Goal: Task Accomplishment & Management: Manage account settings

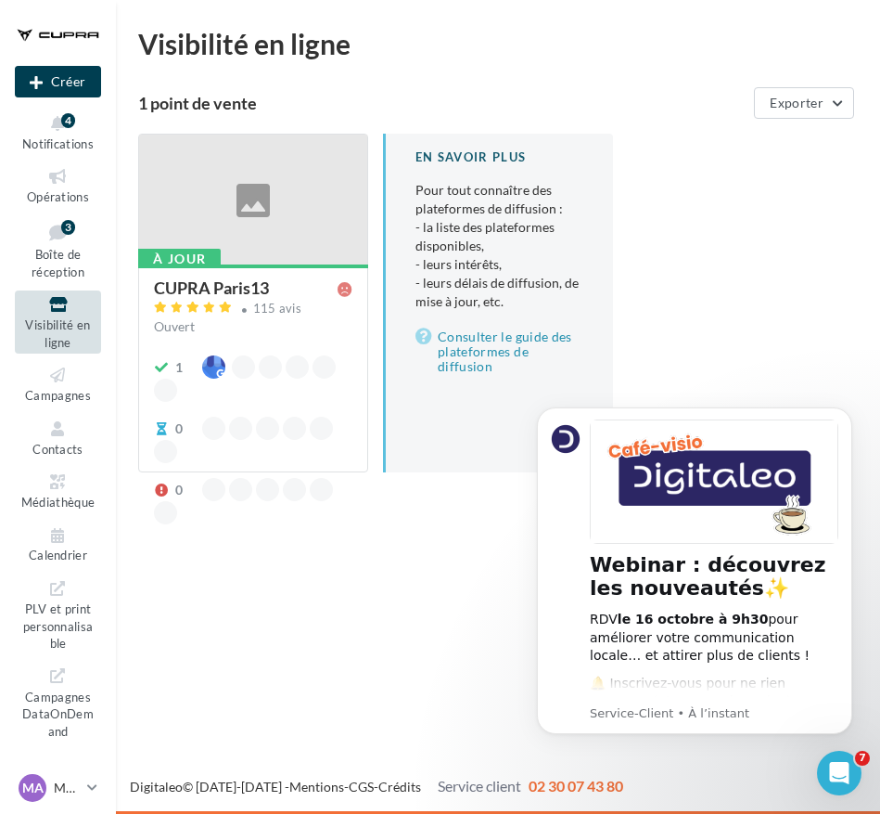
click at [275, 297] on div "CUPRA Paris13" at bounding box center [249, 288] width 191 height 19
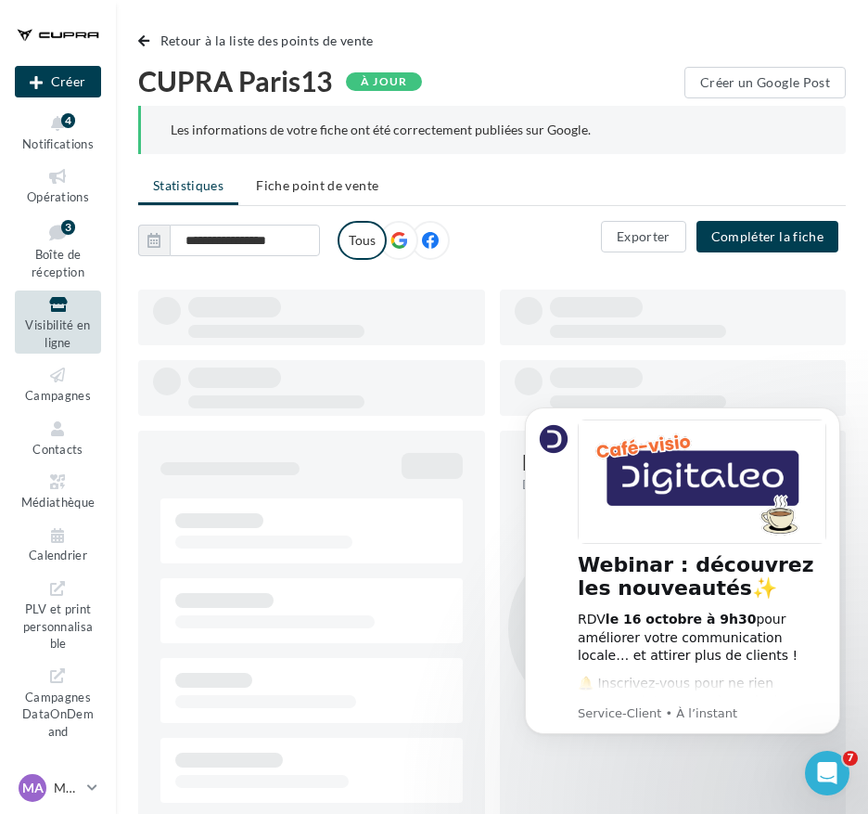
type input "**********"
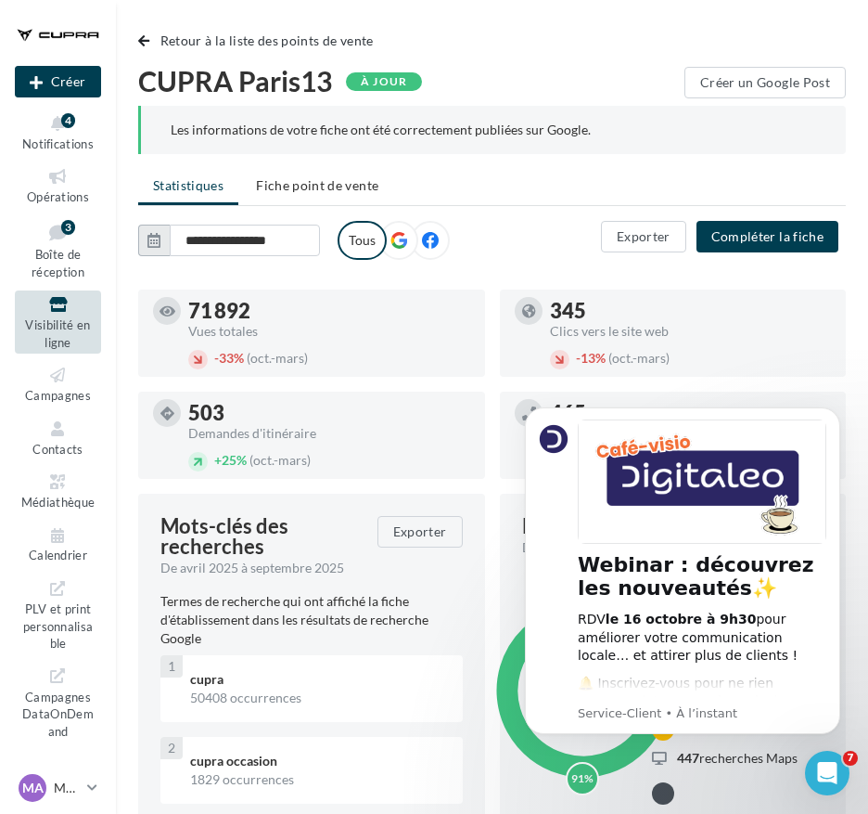
click at [159, 240] on icon "button" at bounding box center [153, 240] width 13 height 15
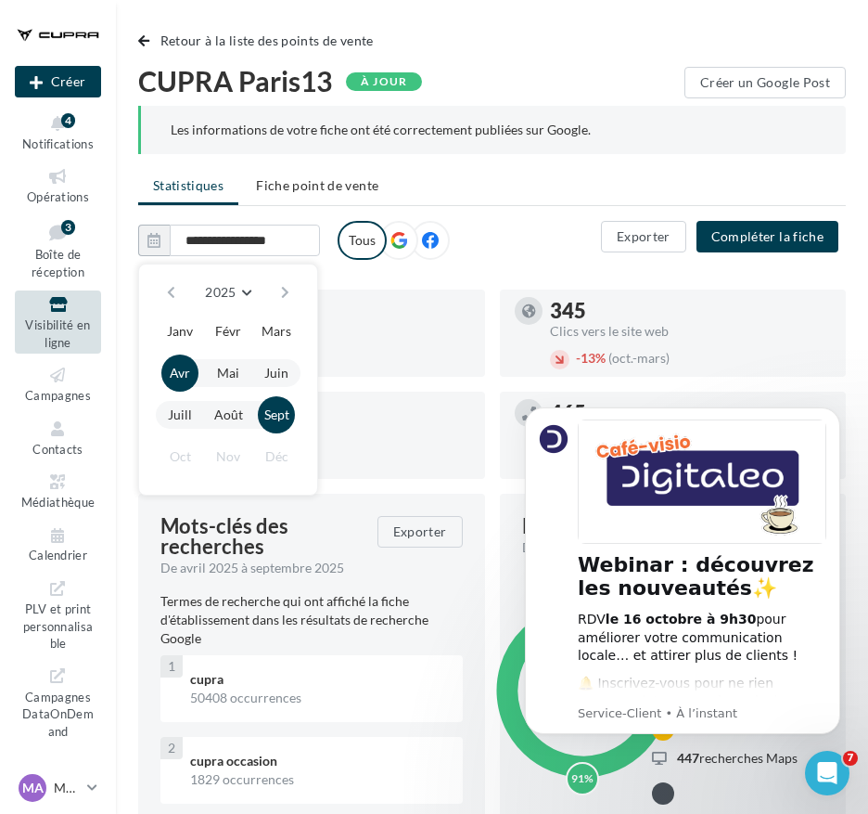
click at [164, 287] on button "button" at bounding box center [171, 292] width 16 height 26
click at [282, 289] on button "button" at bounding box center [285, 292] width 16 height 26
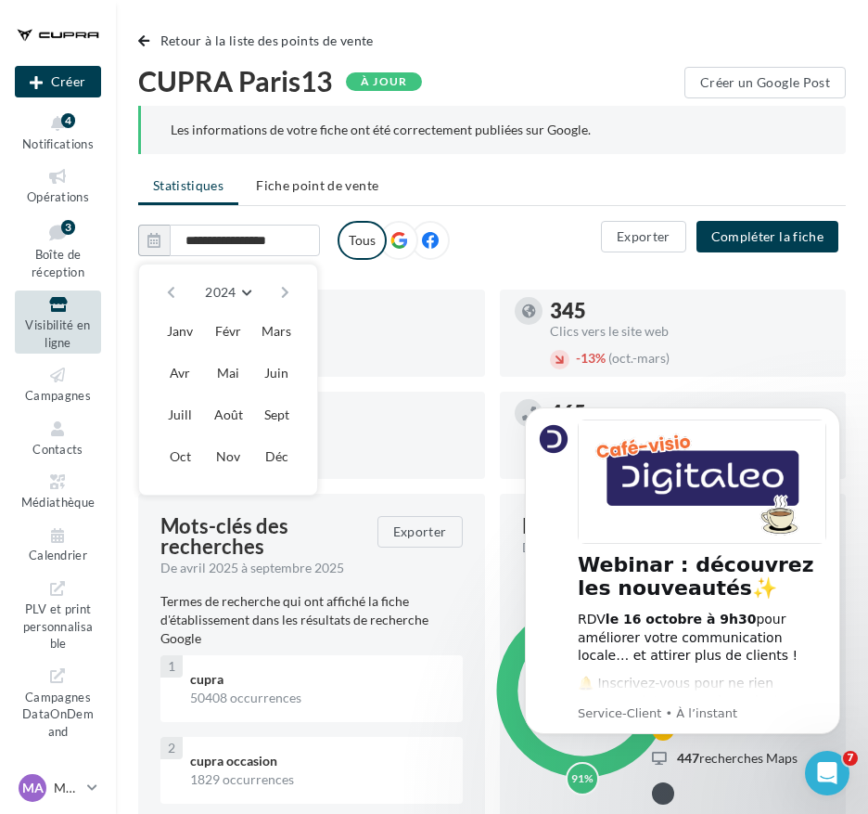
click at [282, 289] on button "button" at bounding box center [285, 292] width 16 height 26
click at [187, 327] on button "Janv" at bounding box center [179, 331] width 37 height 37
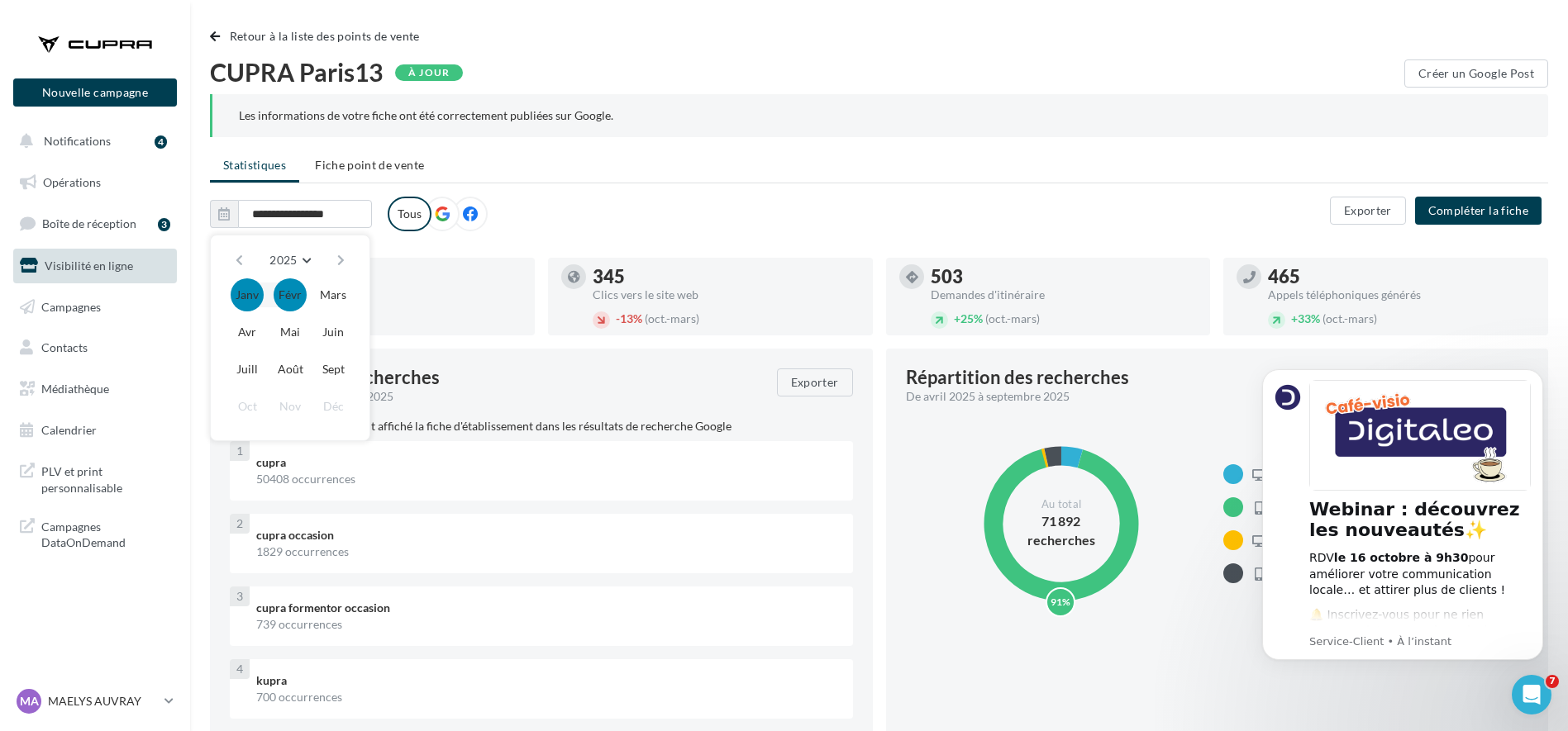
click at [531, 226] on div "**********" at bounding box center [770, 214] width 1120 height 35
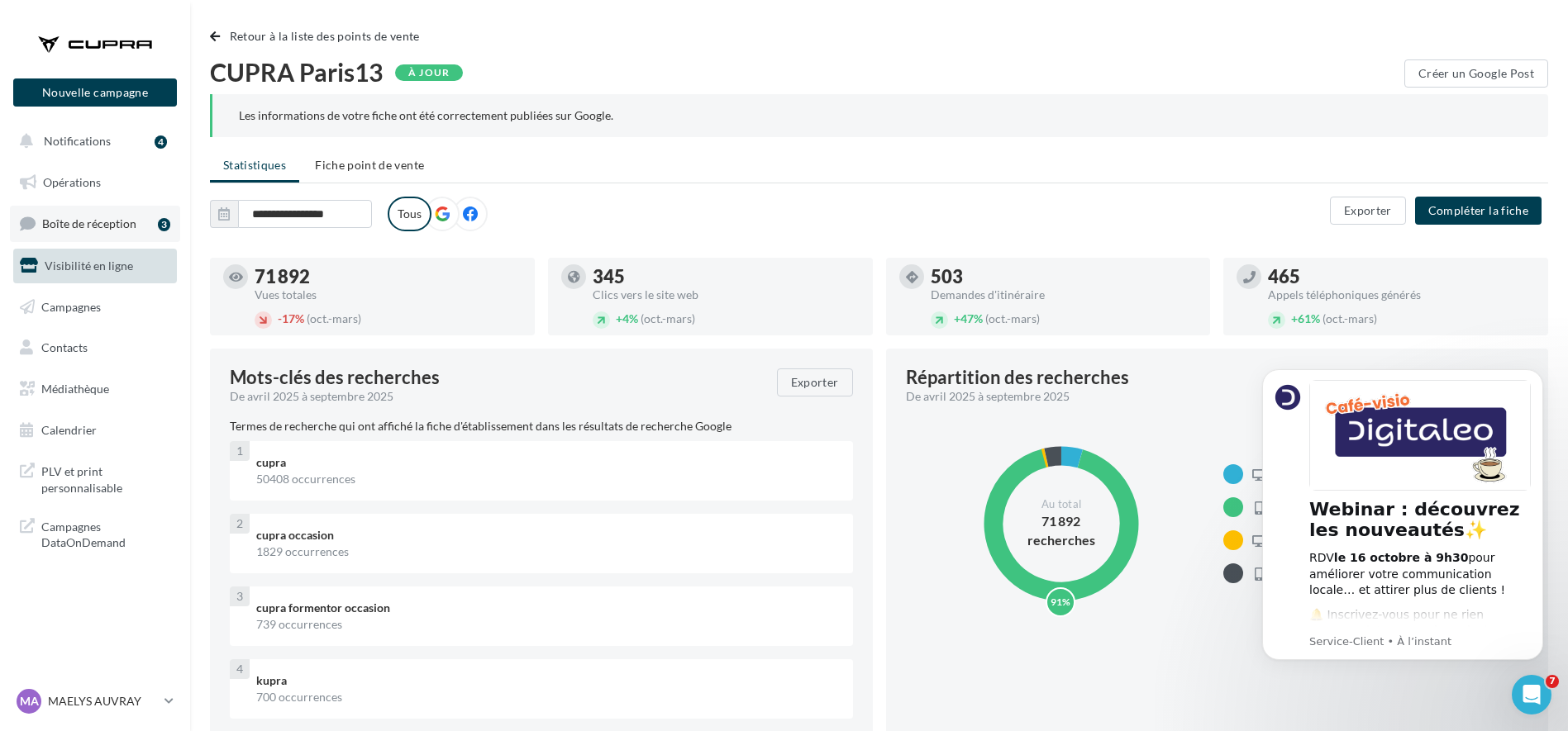
click at [97, 222] on span "Boîte de réception" at bounding box center [89, 223] width 94 height 14
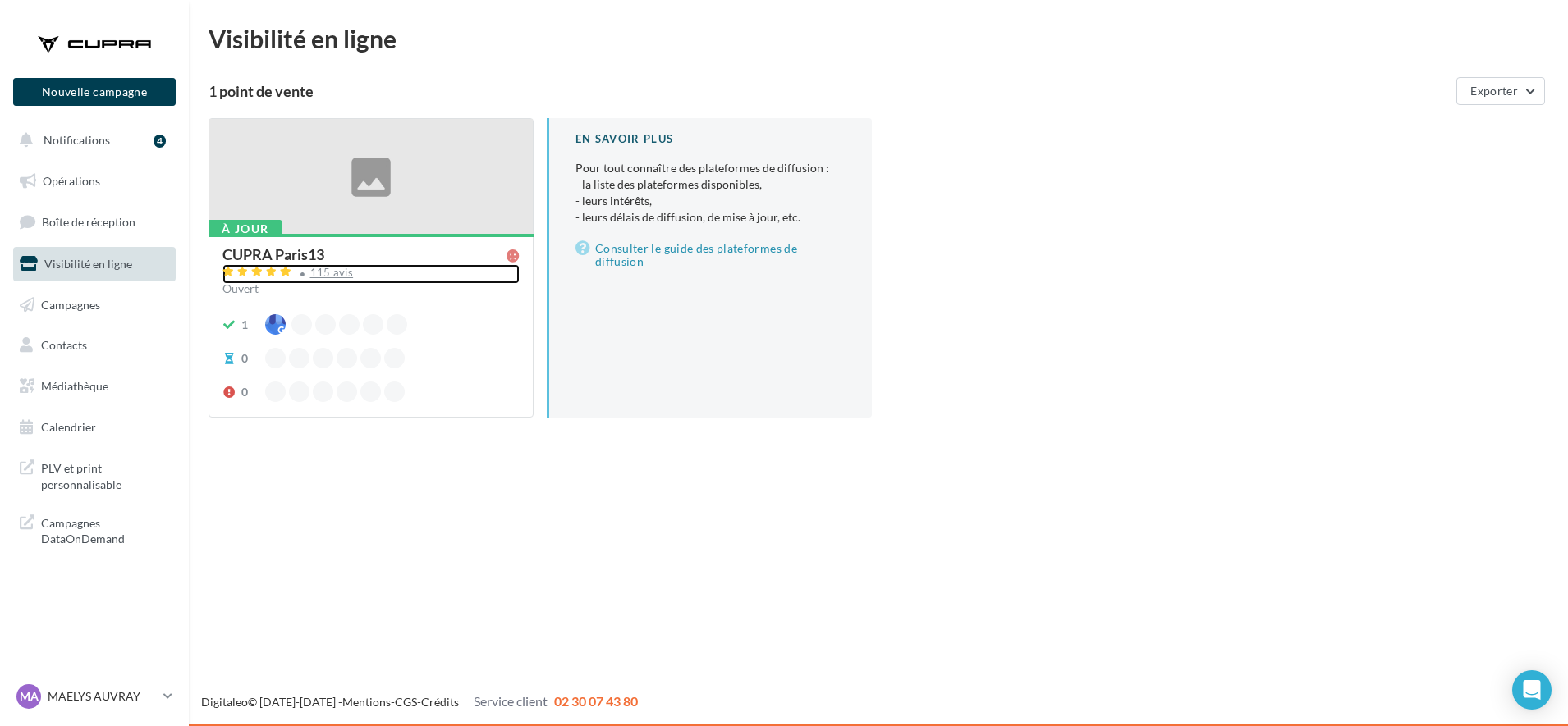
click at [317, 269] on div "115 avis" at bounding box center [332, 272] width 43 height 11
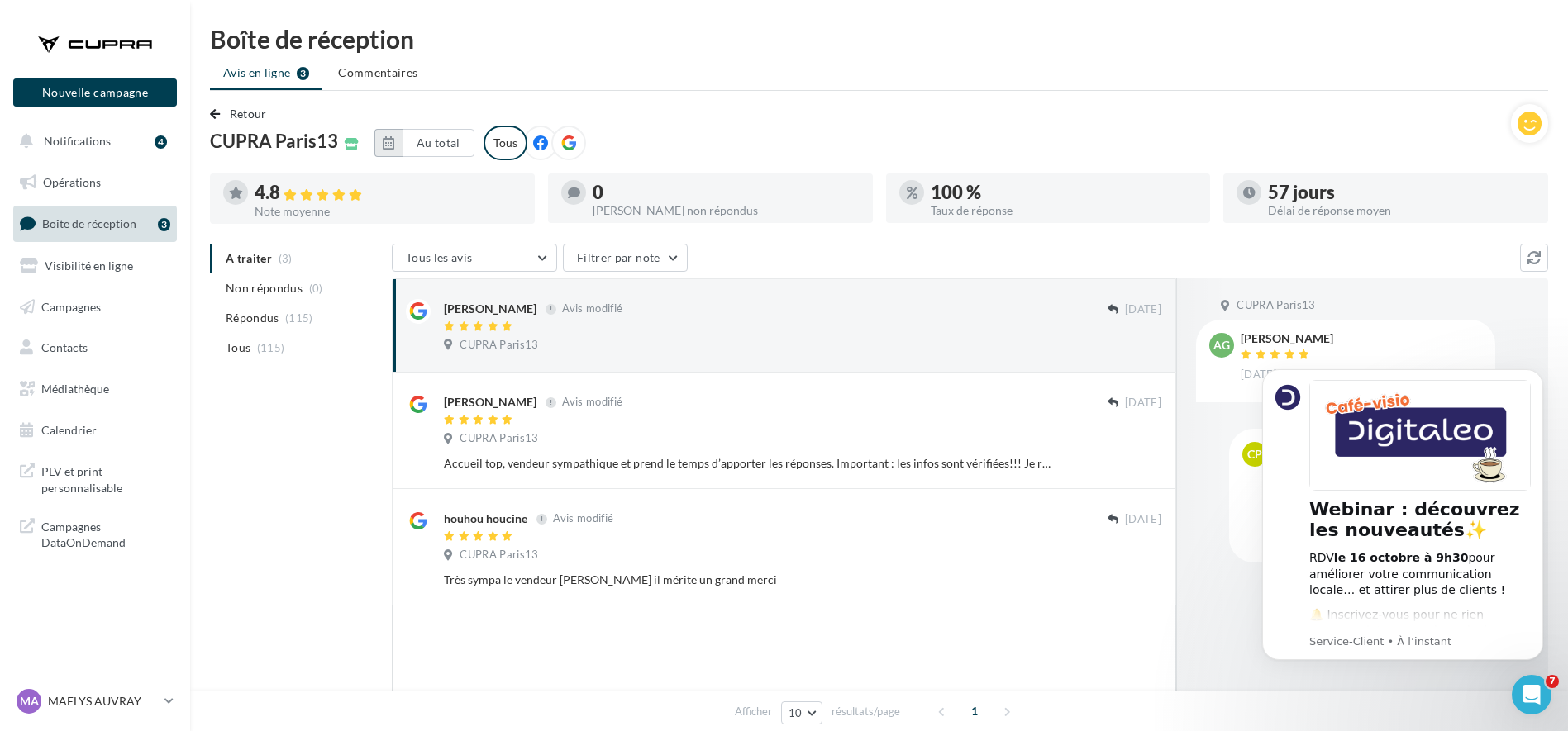
click at [376, 142] on button "button" at bounding box center [388, 143] width 29 height 28
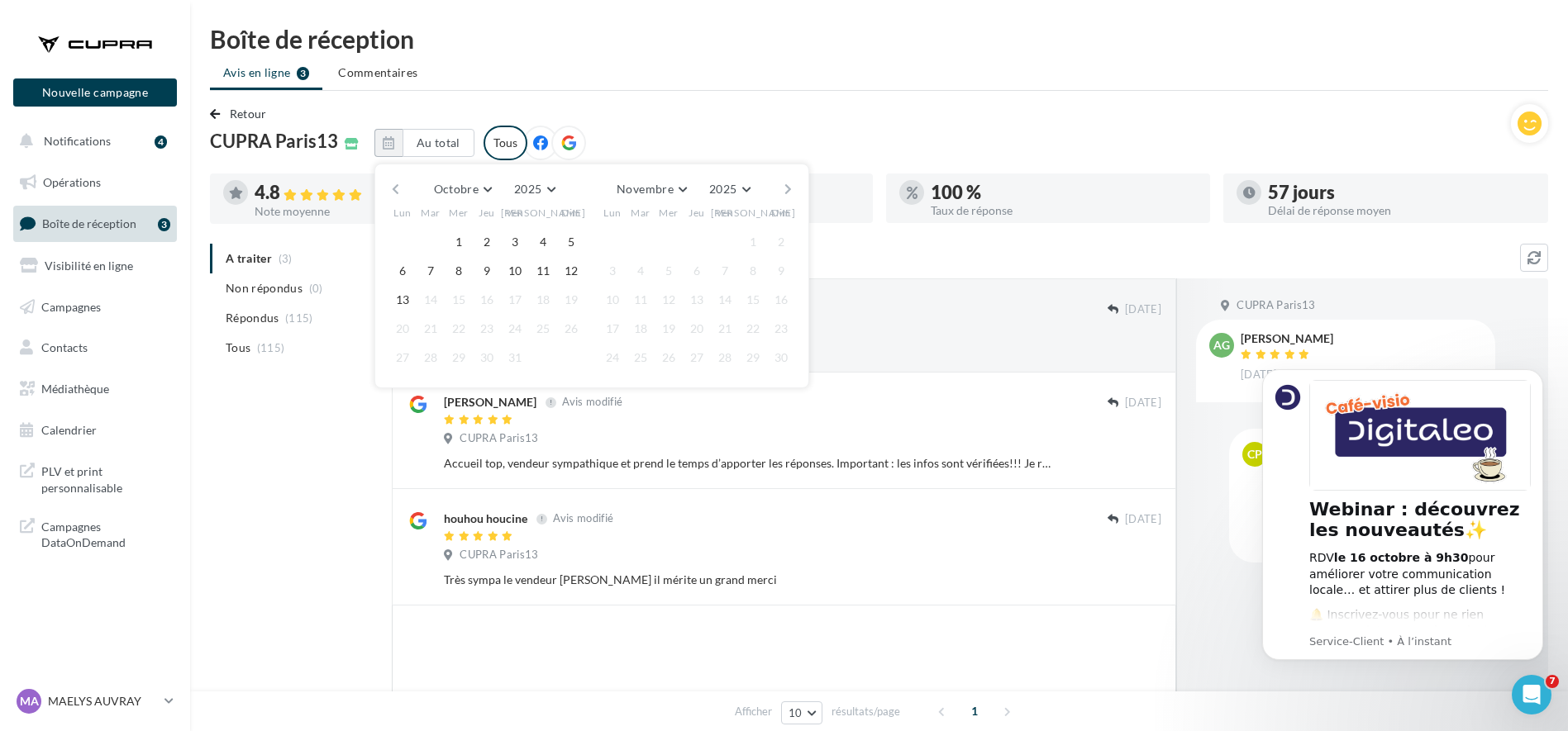
click at [390, 190] on button "button" at bounding box center [396, 189] width 14 height 23
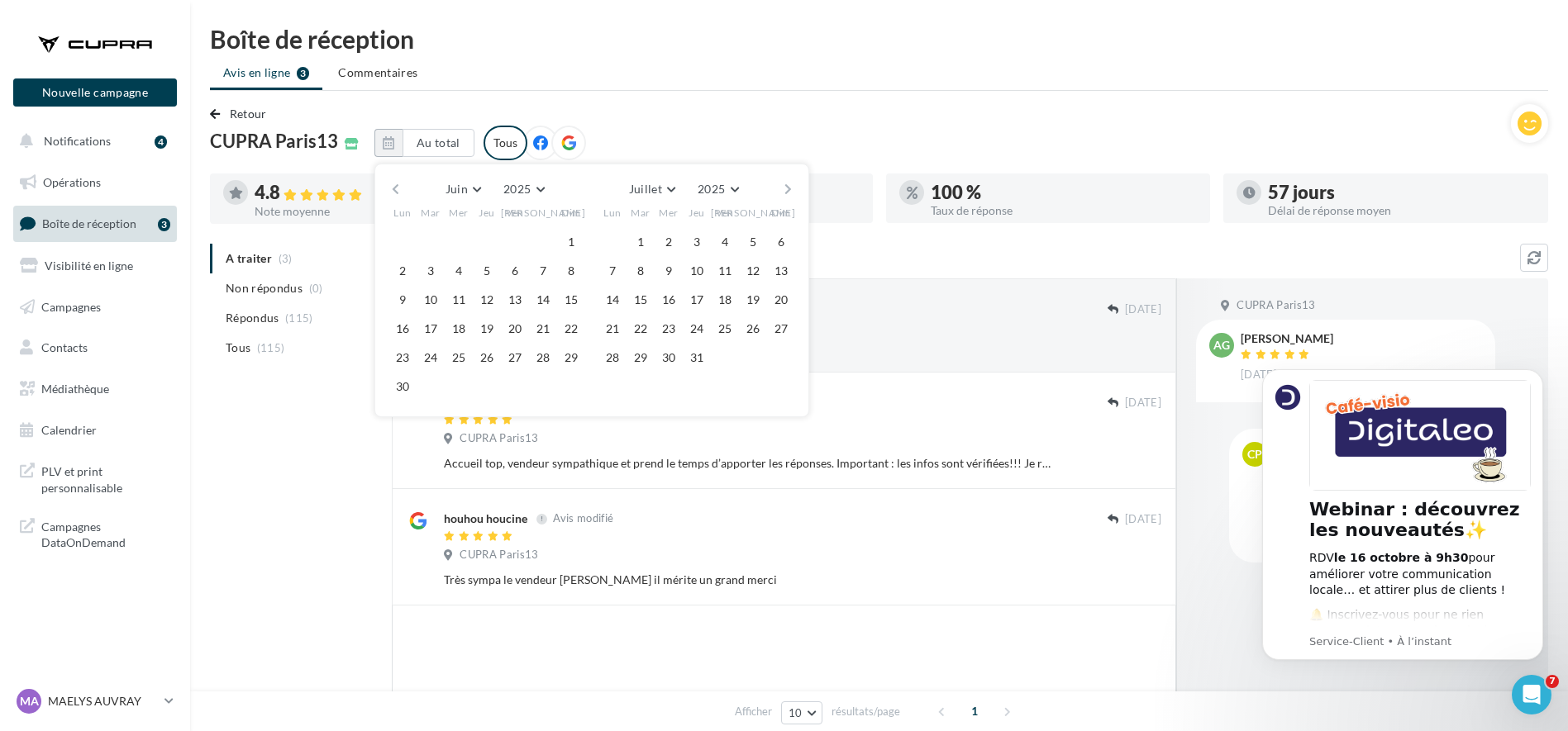
click at [390, 190] on button "button" at bounding box center [396, 189] width 14 height 23
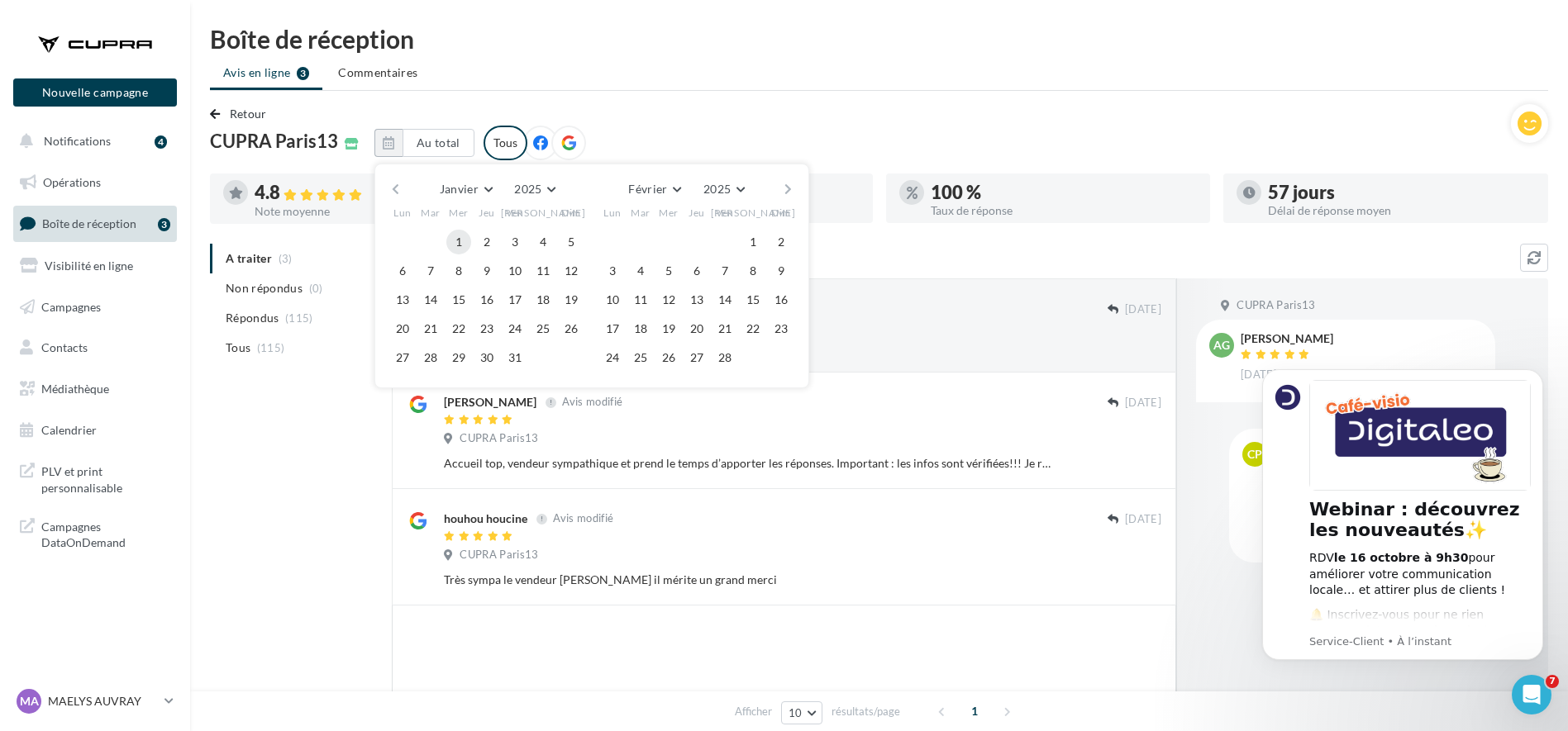
click at [453, 246] on button "1" at bounding box center [459, 242] width 25 height 25
click at [794, 187] on button "button" at bounding box center [788, 189] width 14 height 23
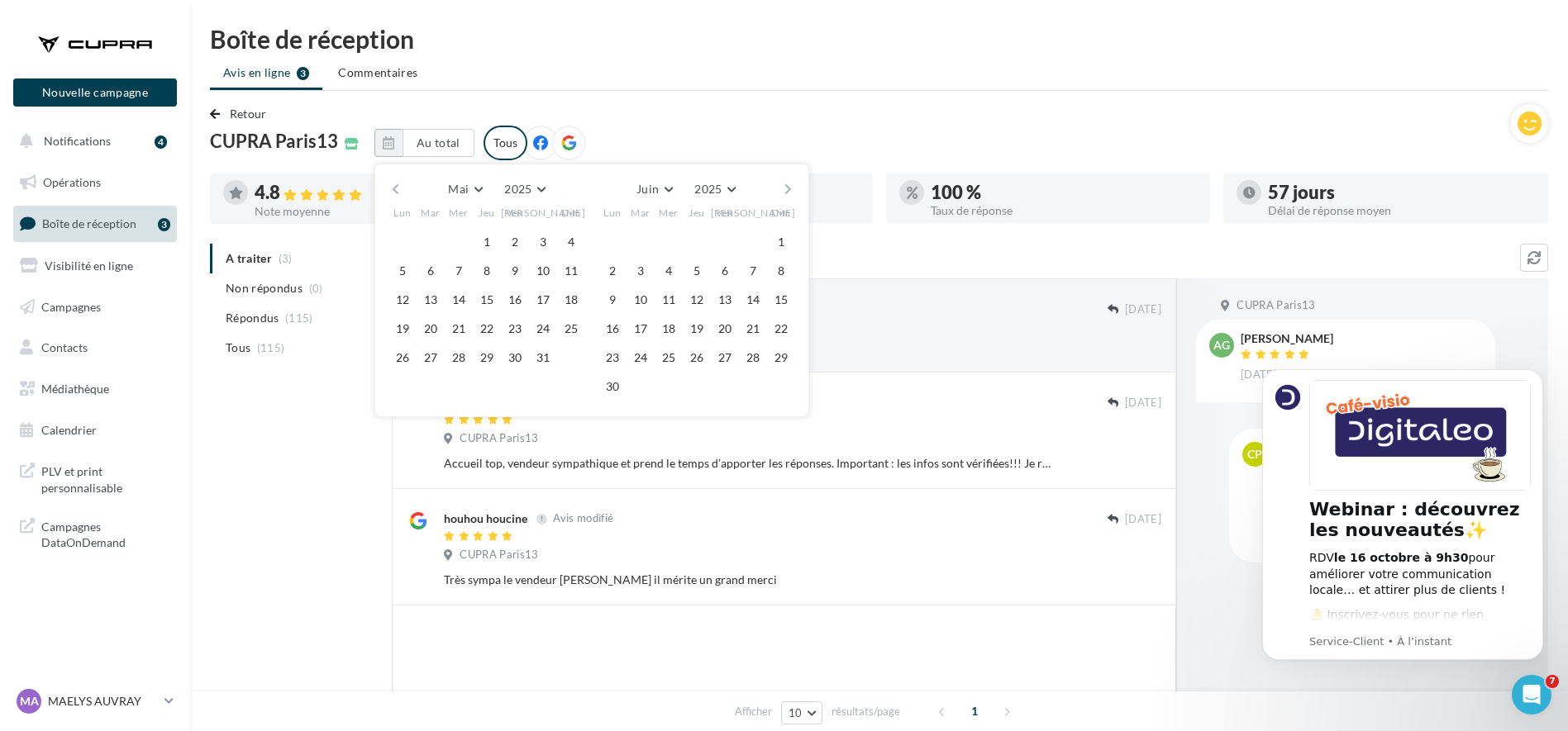
click at [794, 187] on button "button" at bounding box center [788, 189] width 14 height 23
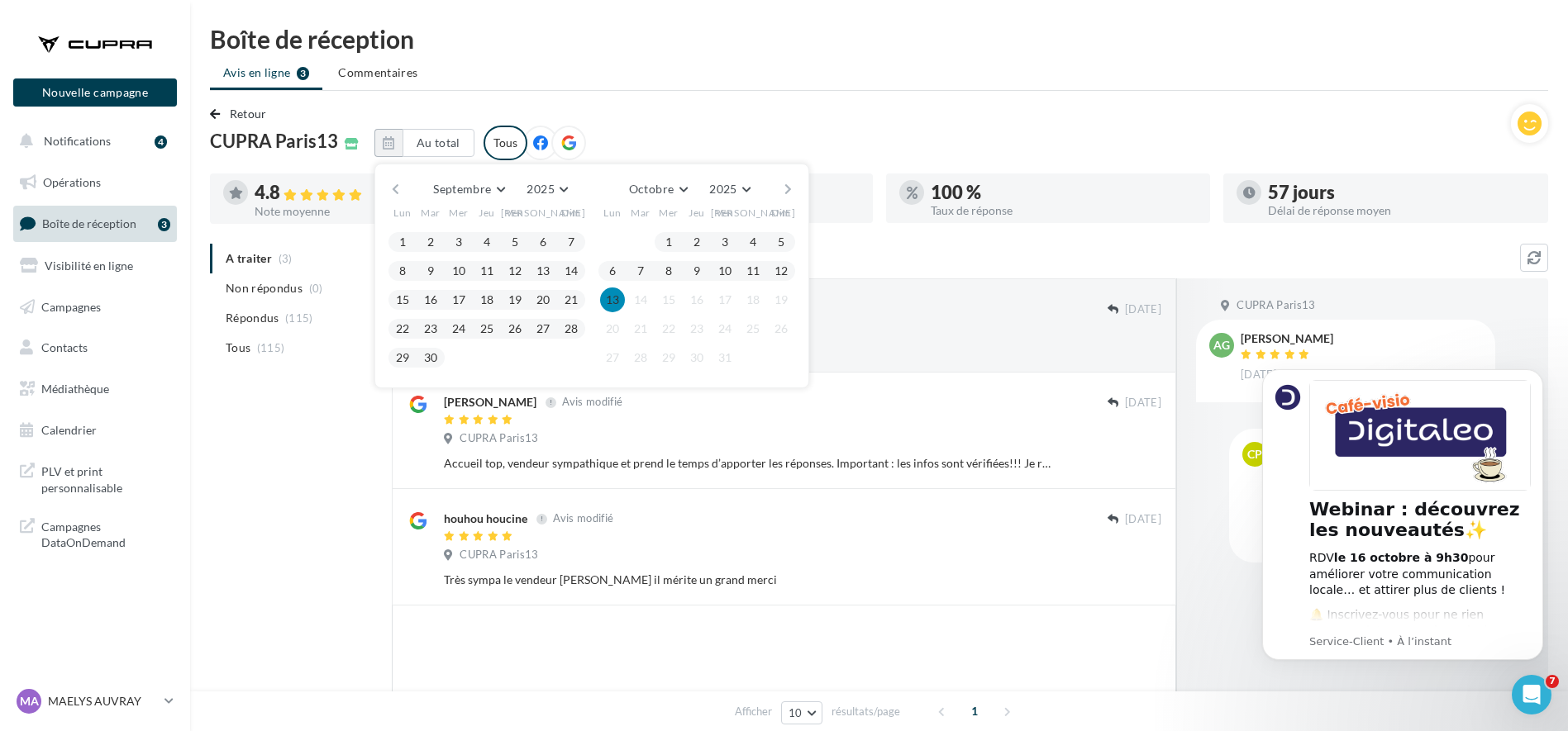
click at [615, 303] on button "13" at bounding box center [612, 300] width 25 height 25
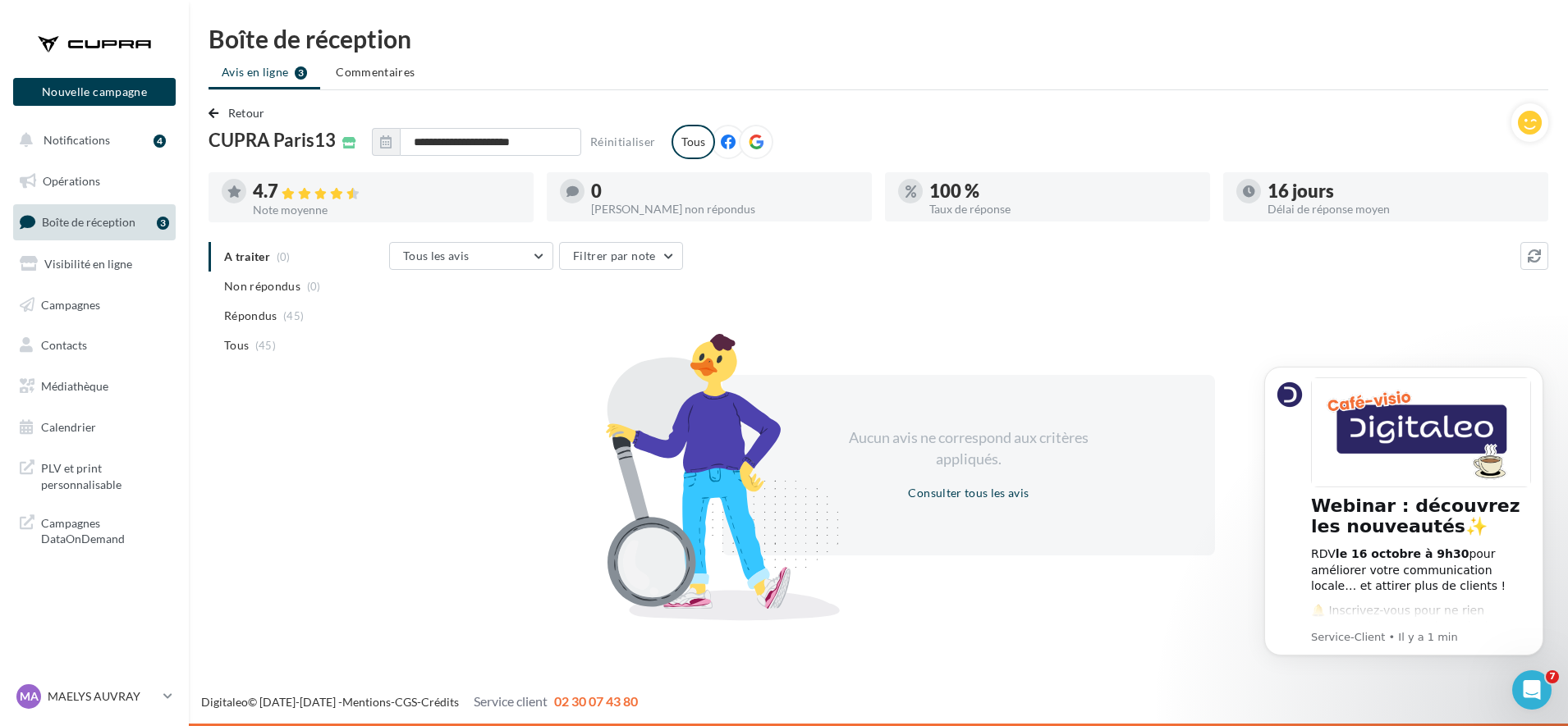
click at [603, 306] on div "Tous les avis Tous les avis Avis avec commentaire Avis sans commentaire Filtrer…" at bounding box center [969, 428] width 1159 height 371
click at [109, 690] on p "MAELYS AUVRAY" at bounding box center [102, 696] width 109 height 17
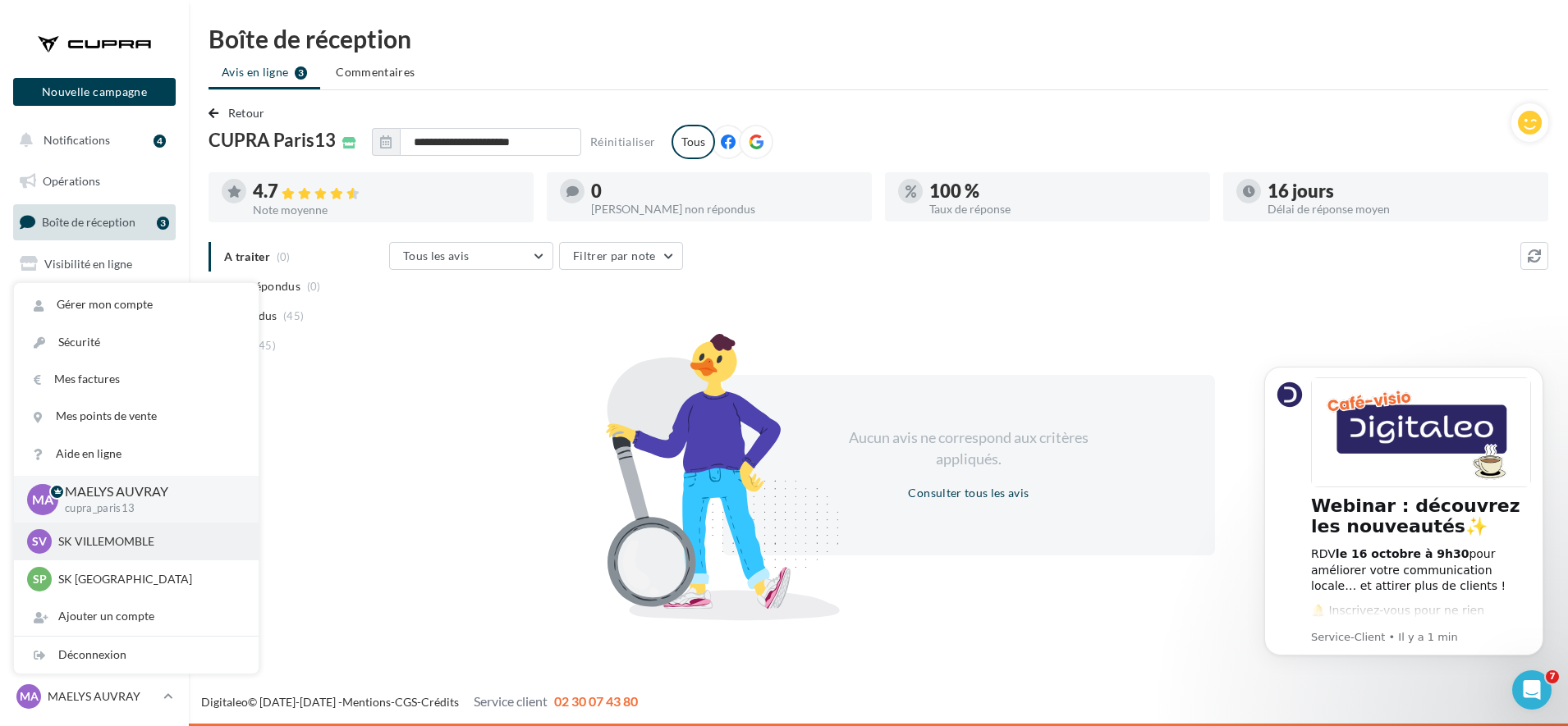
click at [106, 543] on p "SK VILLEMOMBLE" at bounding box center [149, 541] width 181 height 17
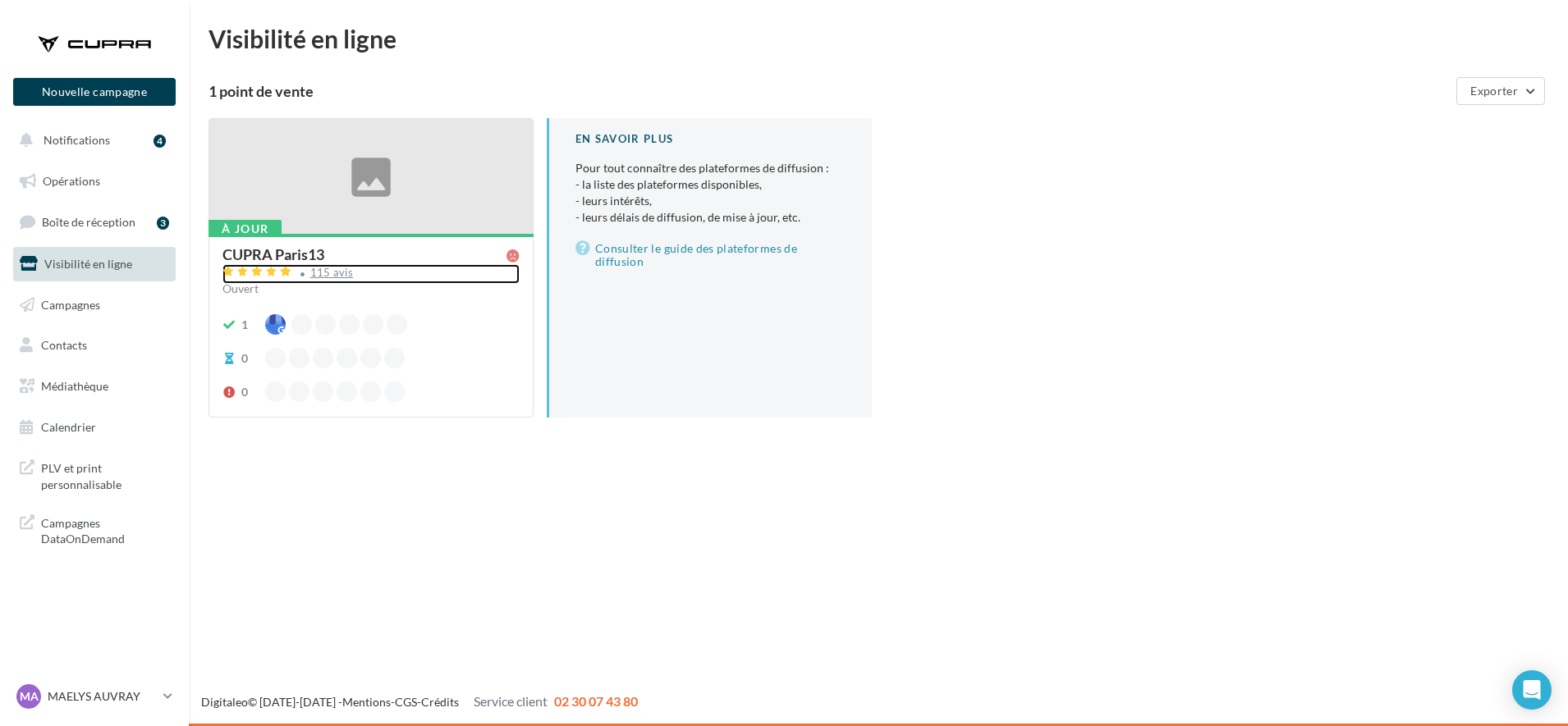
click at [338, 270] on div "115 avis" at bounding box center [332, 272] width 43 height 11
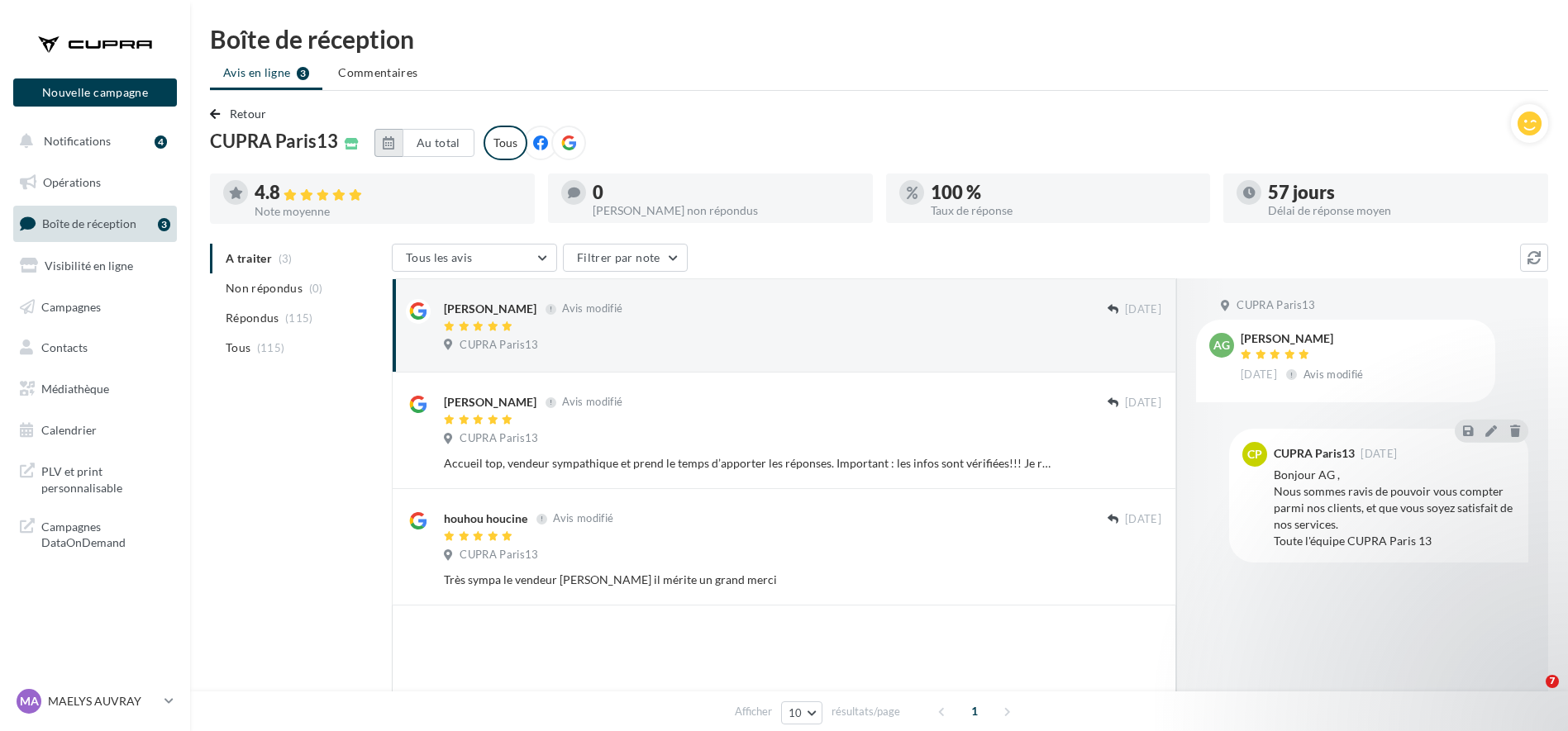
click at [386, 144] on icon "button" at bounding box center [388, 142] width 12 height 13
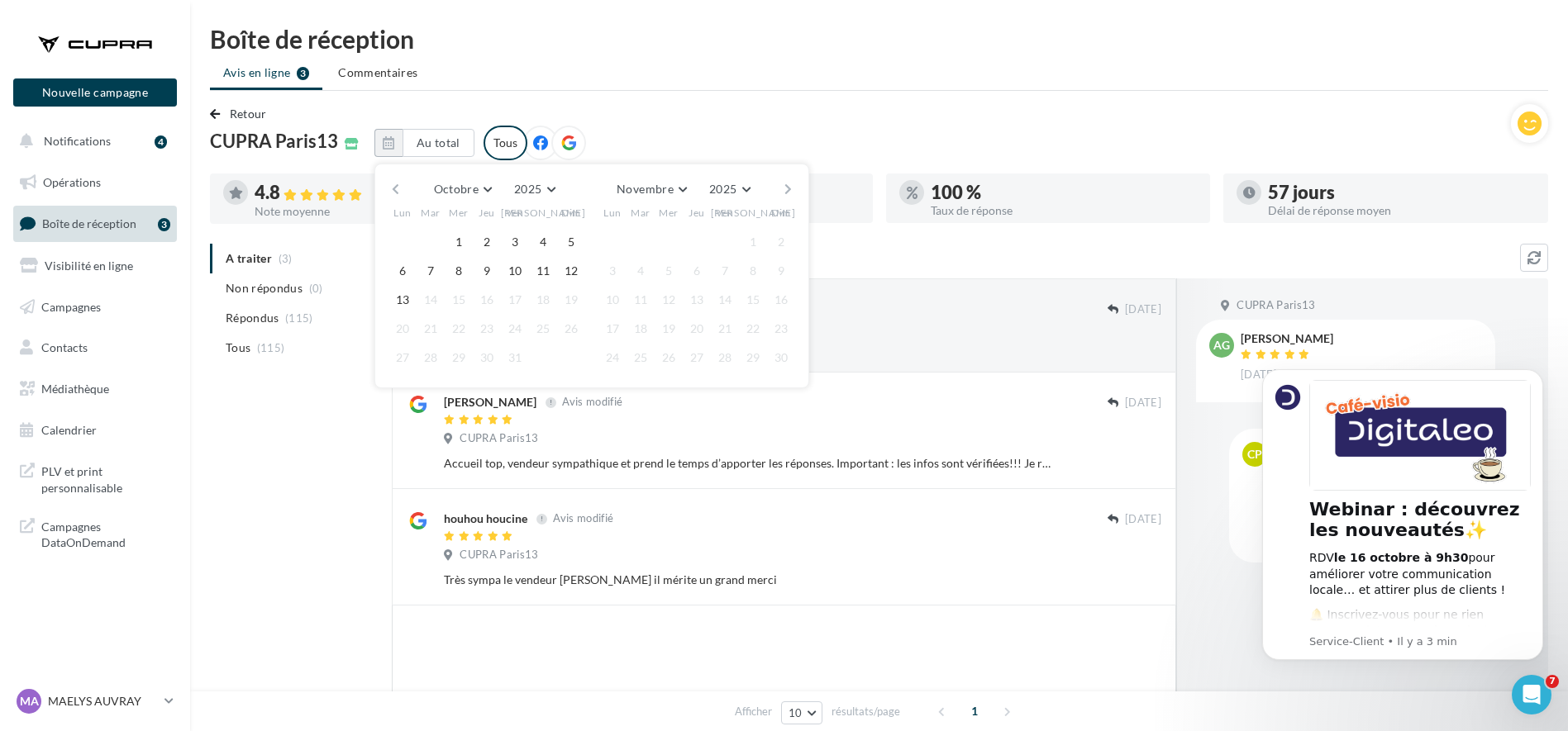
click at [390, 191] on button "button" at bounding box center [396, 189] width 14 height 23
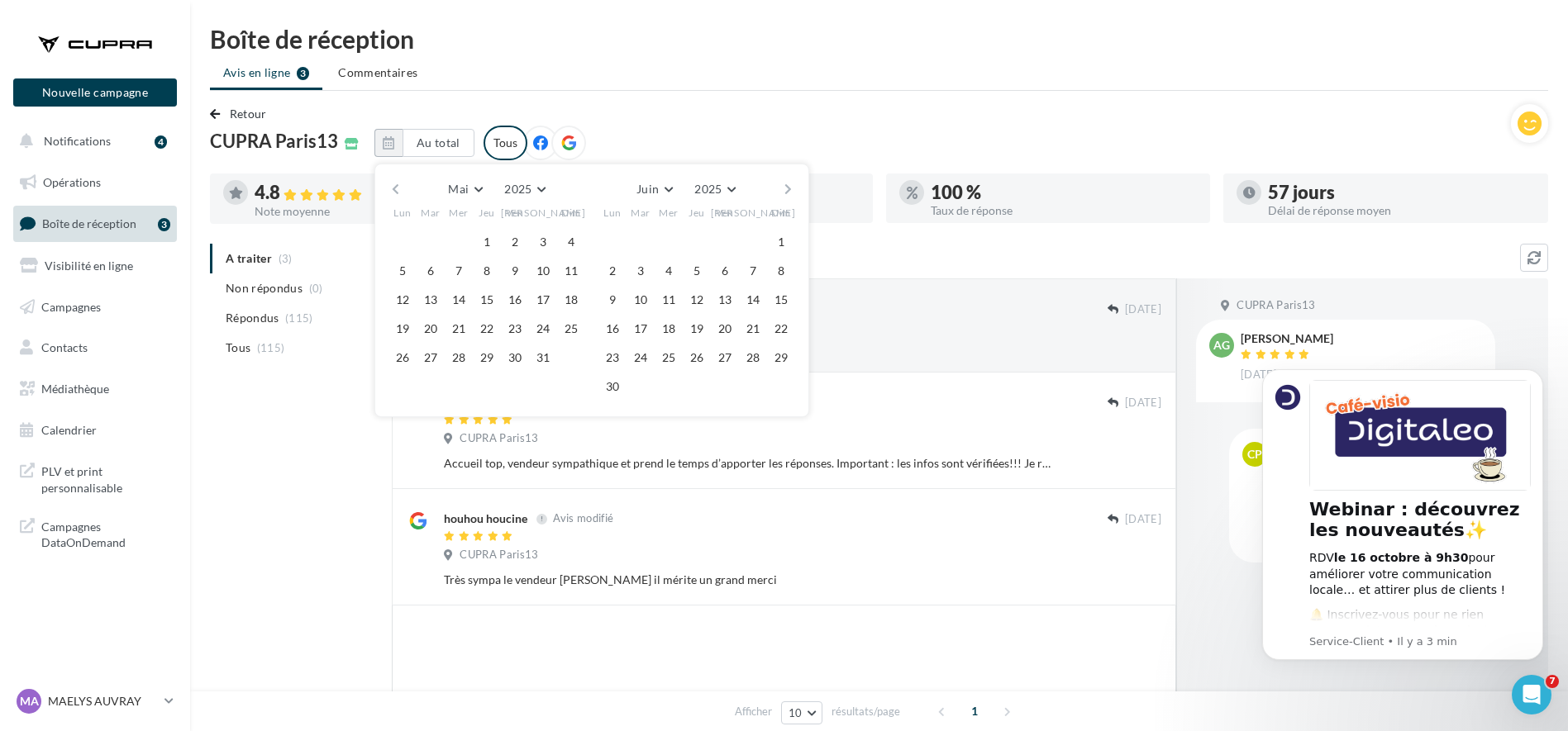
click at [390, 191] on button "button" at bounding box center [396, 189] width 14 height 23
click at [391, 191] on button "button" at bounding box center [396, 189] width 14 height 23
click at [461, 245] on button "1" at bounding box center [459, 242] width 25 height 25
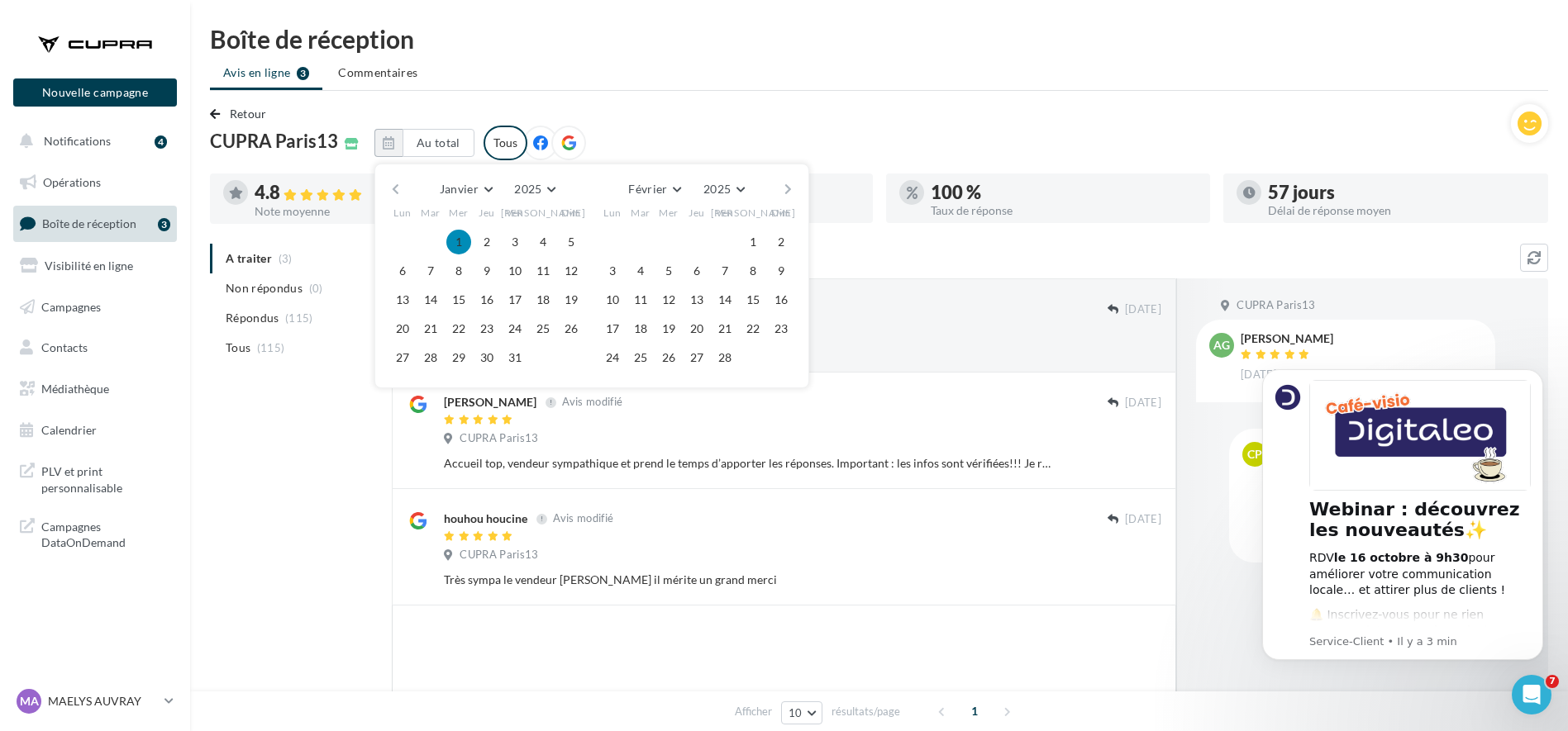
click at [785, 191] on button "button" at bounding box center [788, 189] width 14 height 23
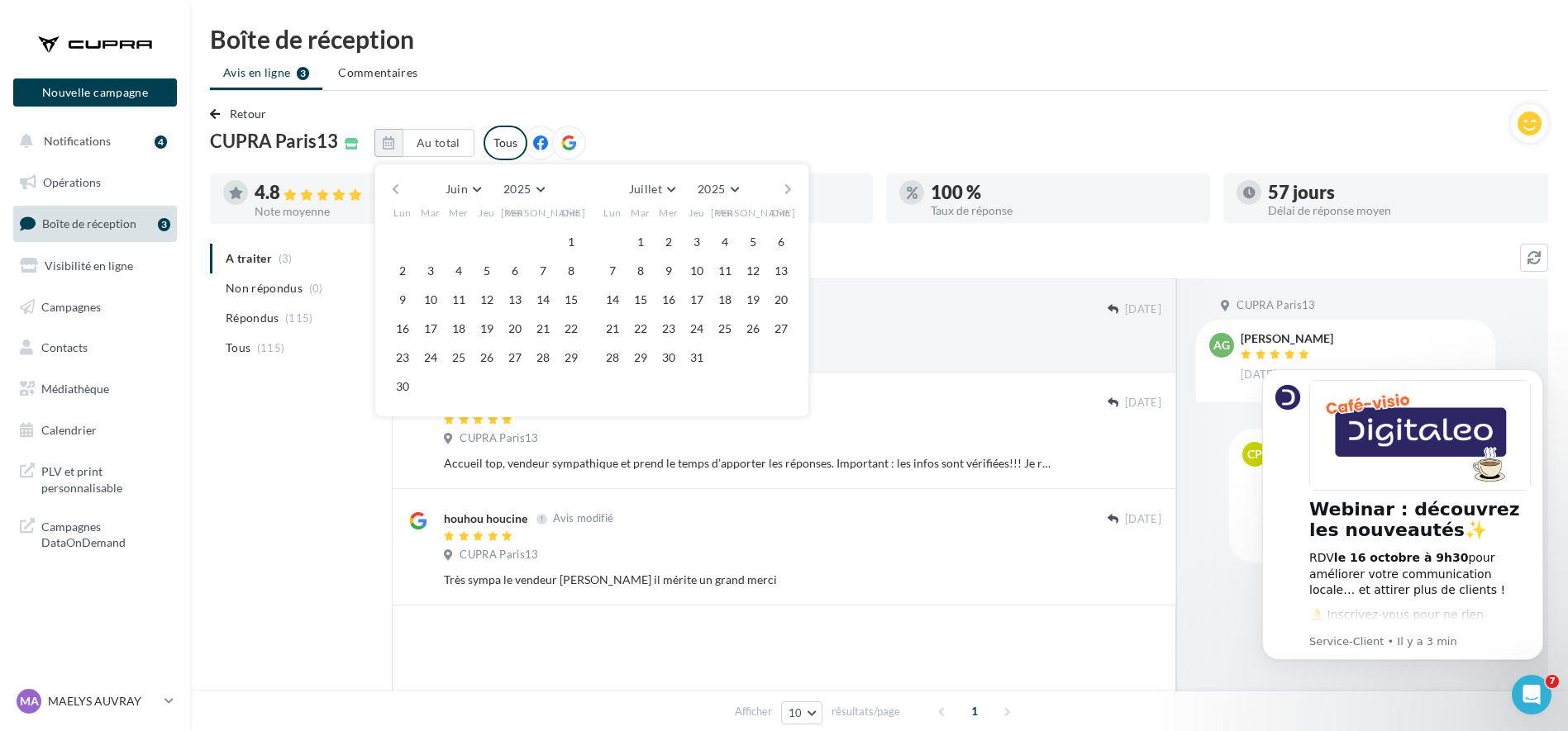
click at [785, 191] on button "button" at bounding box center [788, 189] width 14 height 23
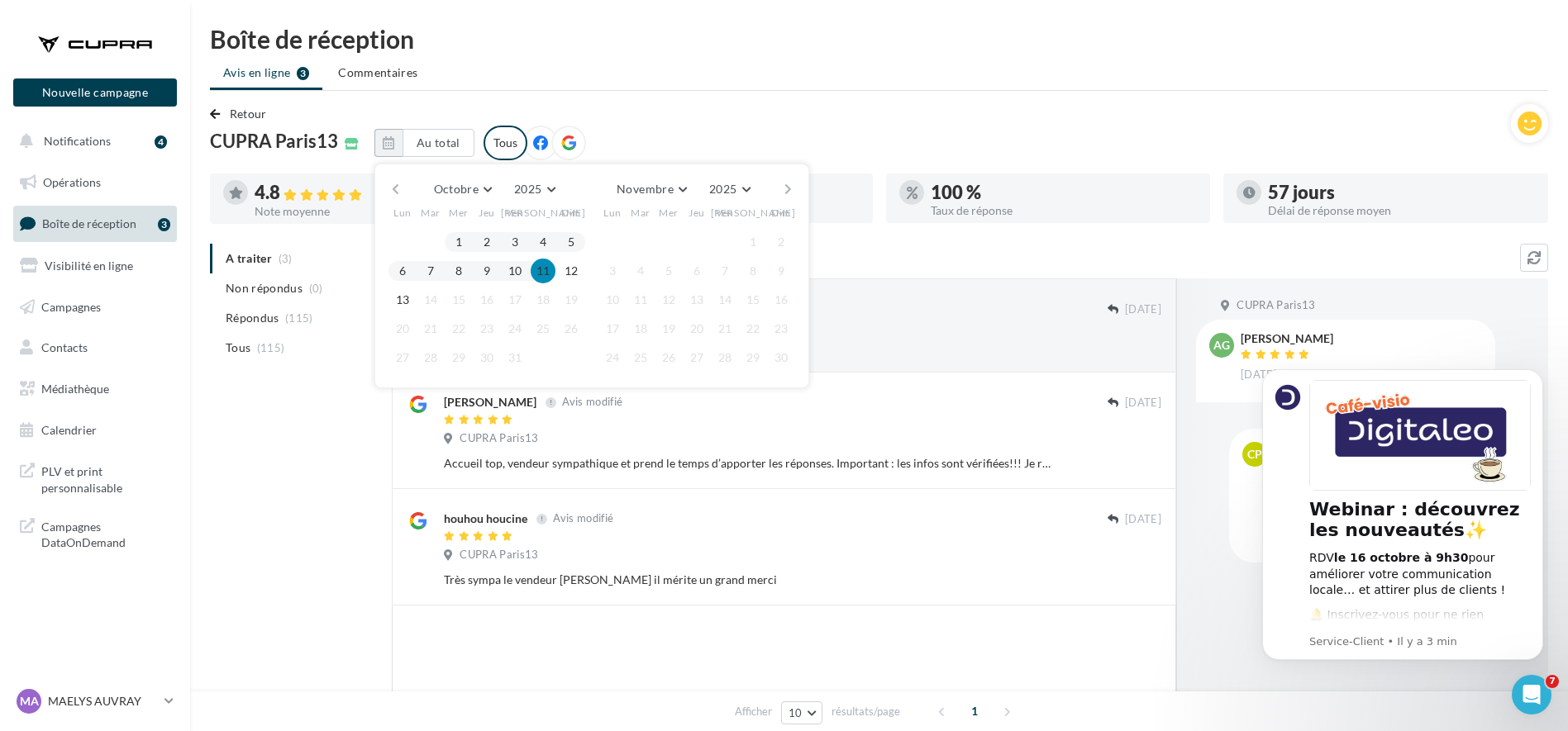
click at [396, 302] on button "13" at bounding box center [403, 300] width 25 height 25
